Goal: Transaction & Acquisition: Subscribe to service/newsletter

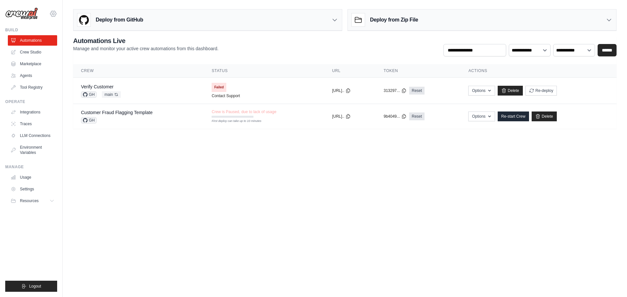
click at [56, 14] on icon at bounding box center [53, 14] width 8 height 8
click at [47, 46] on link "Settings" at bounding box center [52, 44] width 57 height 12
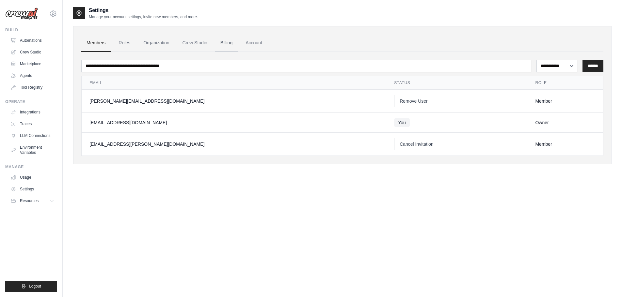
click at [231, 48] on link "Billing" at bounding box center [226, 43] width 23 height 18
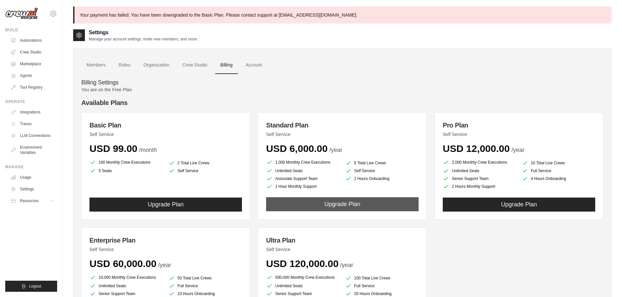
click at [320, 198] on button "Upgrade Plan" at bounding box center [342, 204] width 152 height 14
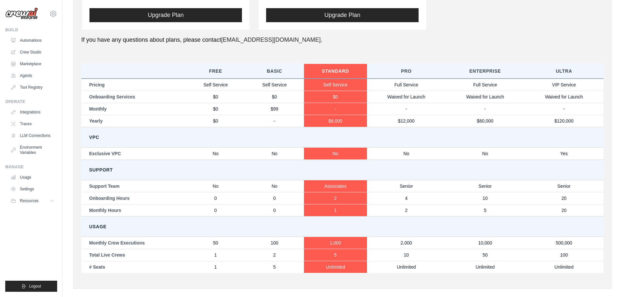
scroll to position [314, 0]
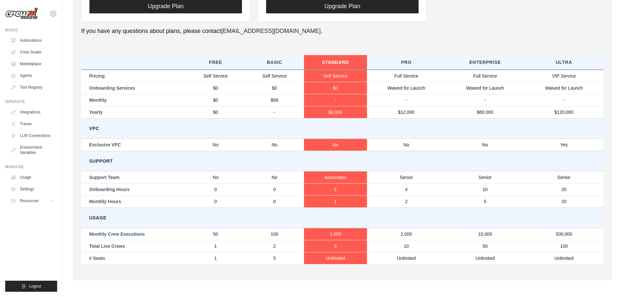
click at [351, 248] on td "5" at bounding box center [335, 246] width 63 height 12
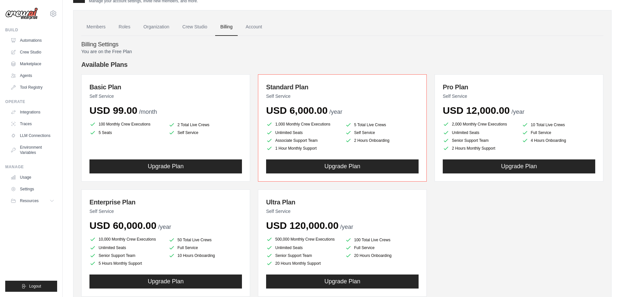
scroll to position [25, 0]
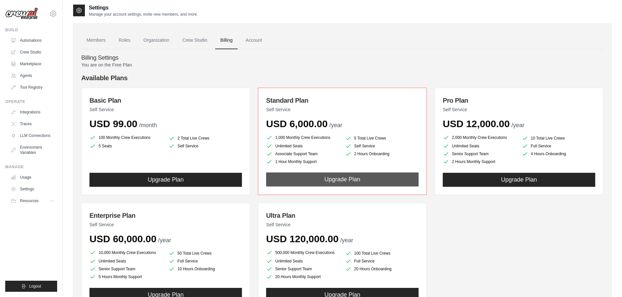
click at [330, 180] on button "Upgrade Plan" at bounding box center [342, 180] width 152 height 14
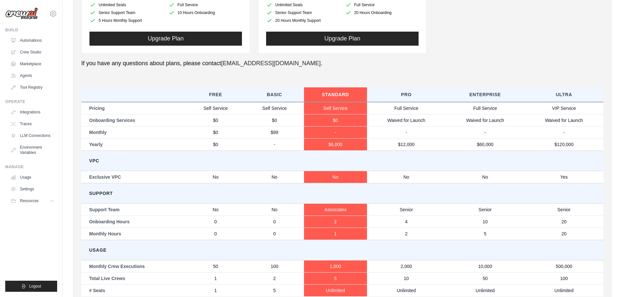
scroll to position [314, 0]
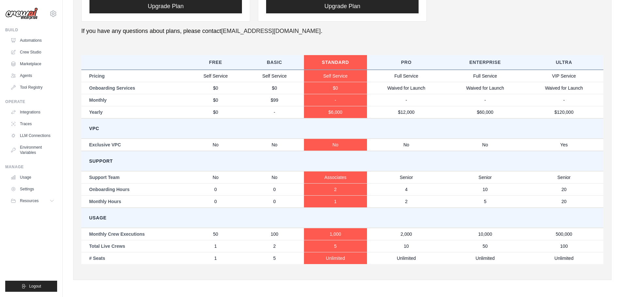
click at [332, 188] on td "2" at bounding box center [335, 189] width 63 height 12
click at [332, 58] on th "Standard" at bounding box center [335, 62] width 63 height 15
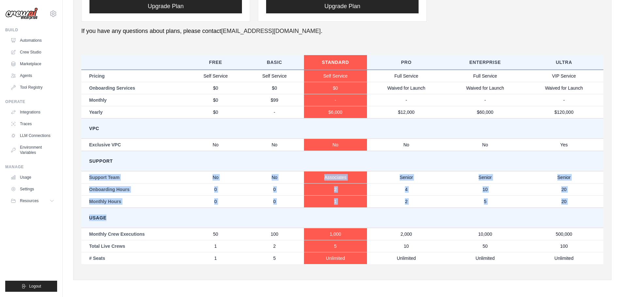
drag, startPoint x: 368, startPoint y: 224, endPoint x: 362, endPoint y: 157, distance: 66.9
click at [362, 157] on tbody "Pricing Self Service Self Service Self Service Full Service Full Service VIP Se…" at bounding box center [342, 167] width 522 height 195
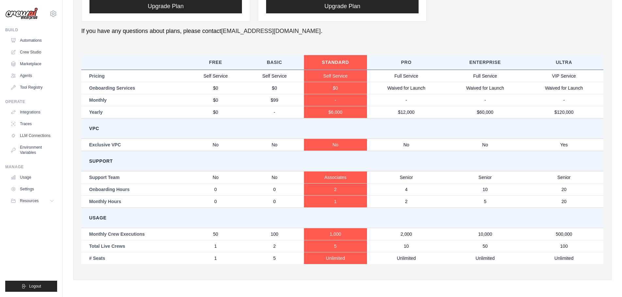
click at [327, 63] on th "Standard" at bounding box center [335, 62] width 63 height 15
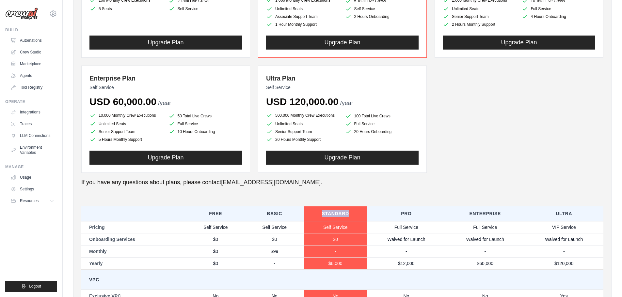
scroll to position [160, 0]
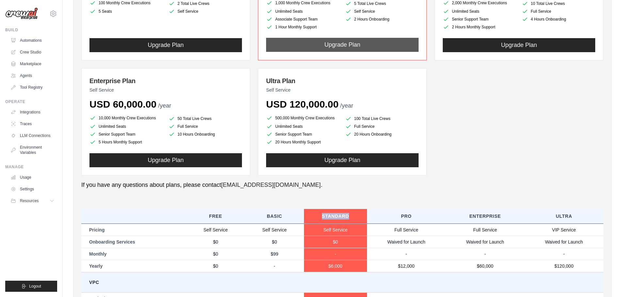
click at [337, 45] on button "Upgrade Plan" at bounding box center [342, 45] width 152 height 14
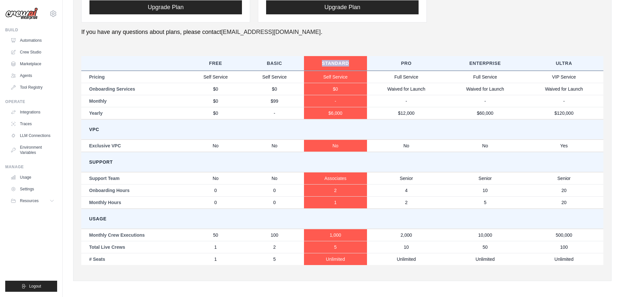
scroll to position [314, 0]
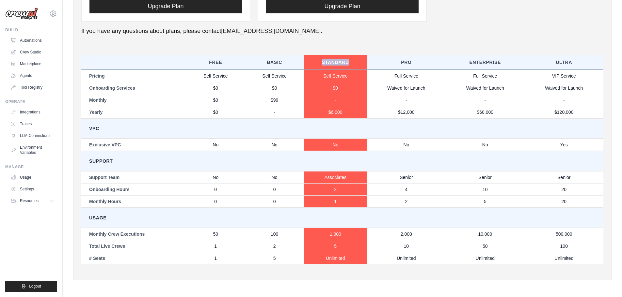
click at [334, 59] on th "Standard" at bounding box center [335, 62] width 63 height 15
click at [334, 74] on td "Self Service" at bounding box center [335, 76] width 63 height 12
click at [335, 58] on th "Standard" at bounding box center [335, 62] width 63 height 15
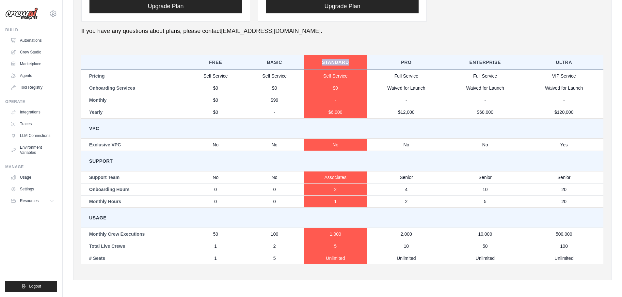
click at [335, 58] on th "Standard" at bounding box center [335, 62] width 63 height 15
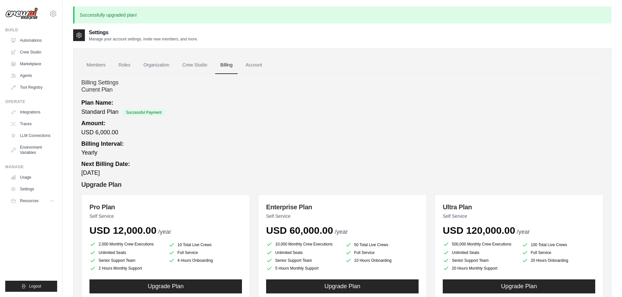
click at [152, 111] on span "Successful Payment" at bounding box center [144, 112] width 42 height 7
click at [264, 67] on link "Account" at bounding box center [253, 65] width 27 height 18
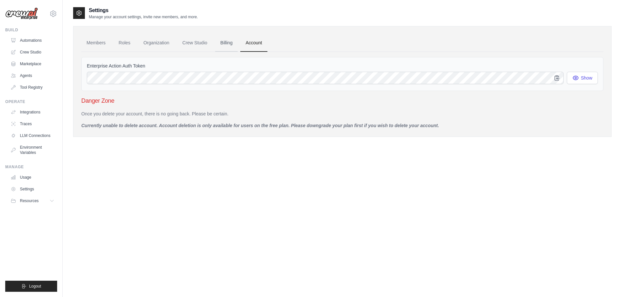
click at [229, 48] on link "Billing" at bounding box center [226, 43] width 23 height 18
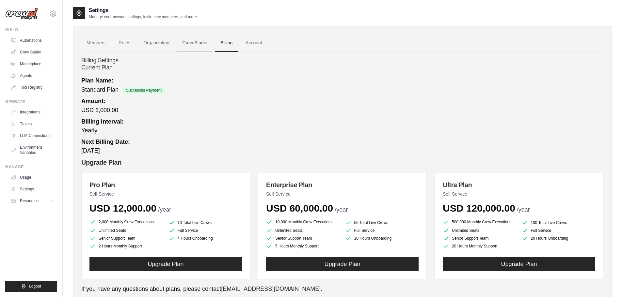
click at [204, 42] on link "Crew Studio" at bounding box center [194, 43] width 35 height 18
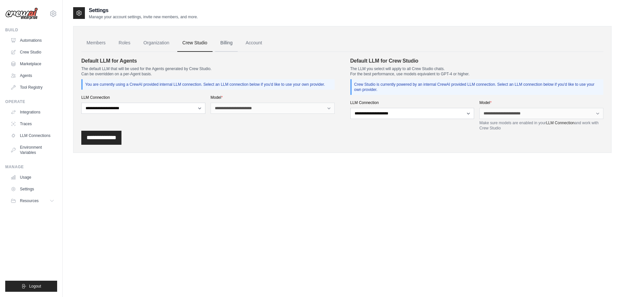
click at [234, 45] on link "Billing" at bounding box center [226, 43] width 23 height 18
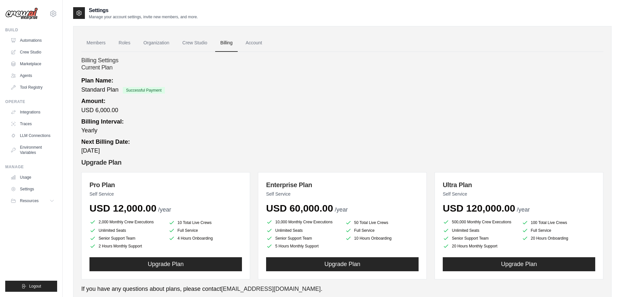
click at [110, 89] on span "Standard Plan" at bounding box center [99, 89] width 37 height 7
click at [110, 41] on link "Members" at bounding box center [95, 43] width 29 height 18
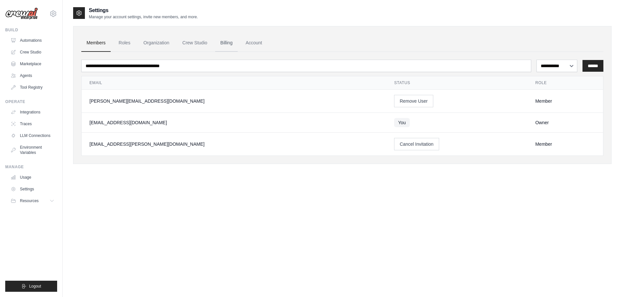
click at [226, 41] on link "Billing" at bounding box center [226, 43] width 23 height 18
